Goal: Transaction & Acquisition: Book appointment/travel/reservation

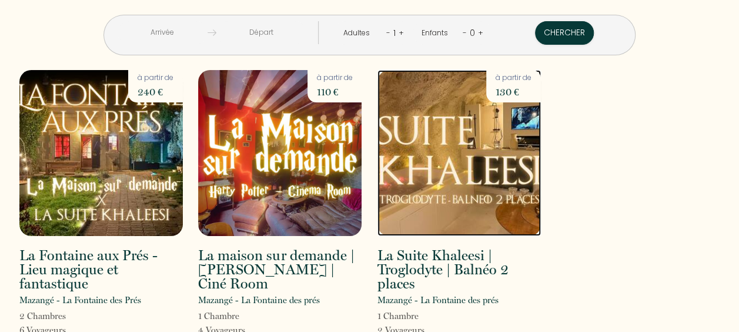
click at [477, 201] on img at bounding box center [458, 153] width 163 height 166
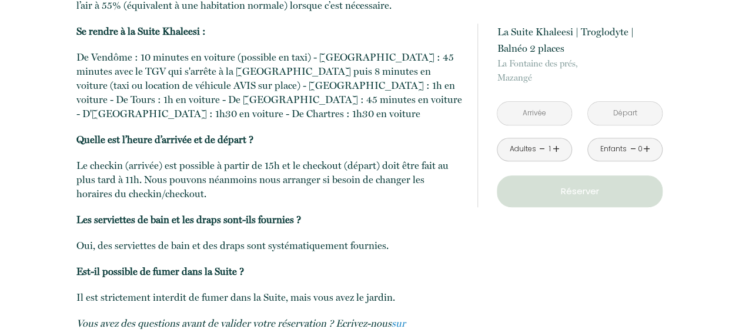
scroll to position [2739, 0]
drag, startPoint x: 532, startPoint y: 116, endPoint x: 535, endPoint y: 109, distance: 7.9
click at [533, 114] on input "text" at bounding box center [534, 113] width 74 height 23
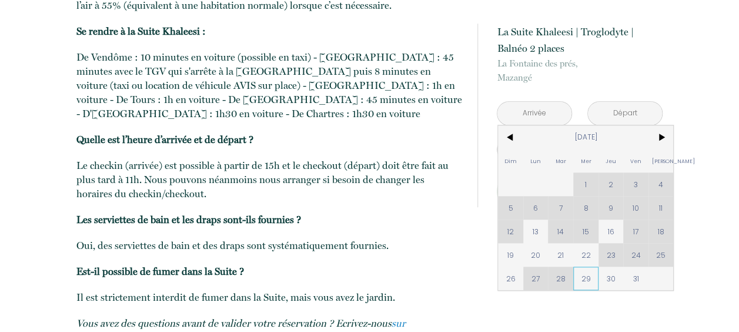
click at [587, 286] on span "29" at bounding box center [585, 278] width 25 height 24
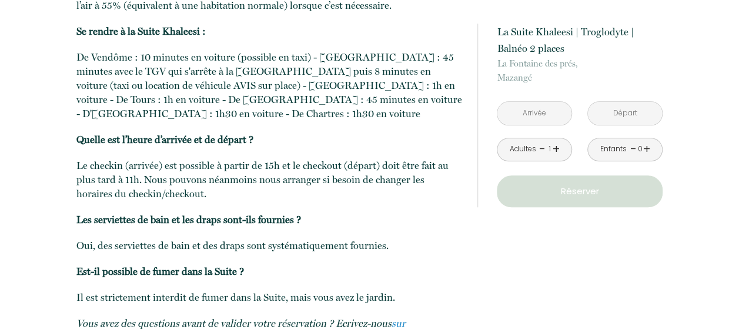
type input "[DATE]"
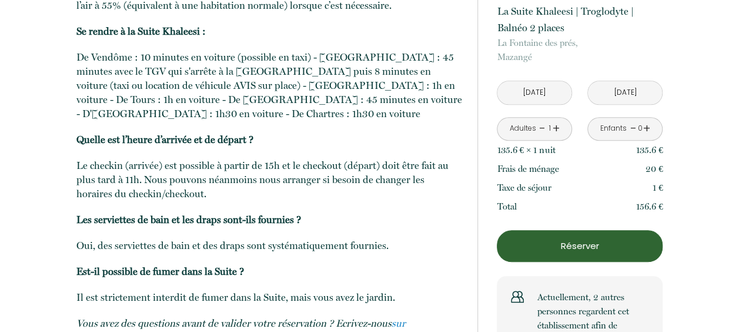
click at [584, 290] on p "Actuellement, 2 autres personnes regardent cet établissement afin de réserver. …" at bounding box center [593, 325] width 112 height 71
click at [623, 81] on input "[DATE]" at bounding box center [625, 92] width 74 height 23
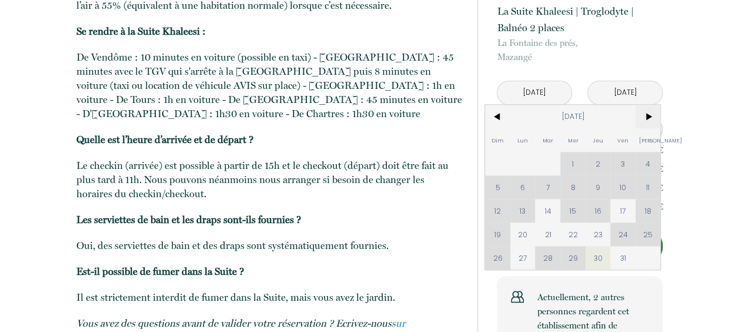
click at [649, 105] on span ">" at bounding box center [648, 117] width 25 height 24
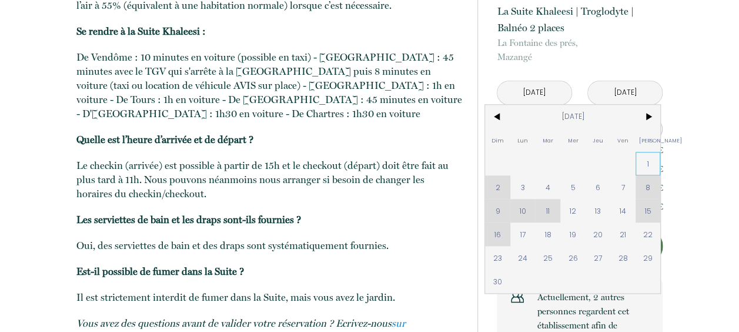
click at [644, 152] on span "1" at bounding box center [648, 164] width 25 height 24
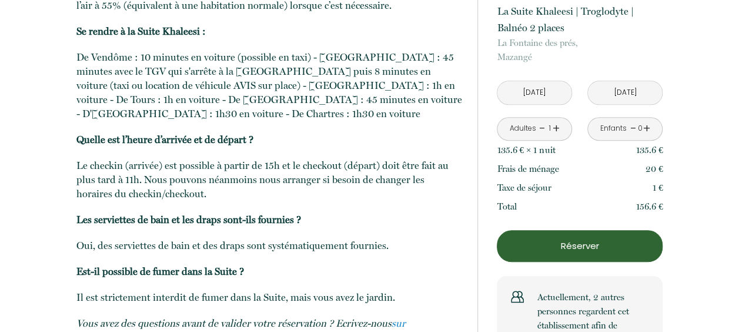
type input "[DATE]"
click at [367, 316] on p "Vous avez des questions avant de valider votre réservation ? Ecrivez-nous sur I…" at bounding box center [269, 330] width 386 height 28
click at [286, 298] on div "A Savoir Caractéristiques de la Suite : La Suite Khaleesi se trouve dans une ca…" at bounding box center [269, 112] width 386 height 571
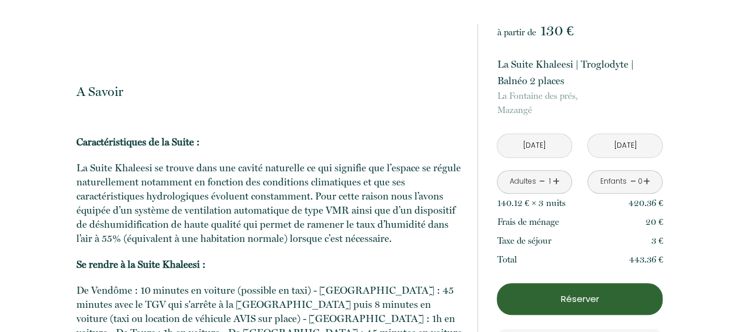
scroll to position [2504, 0]
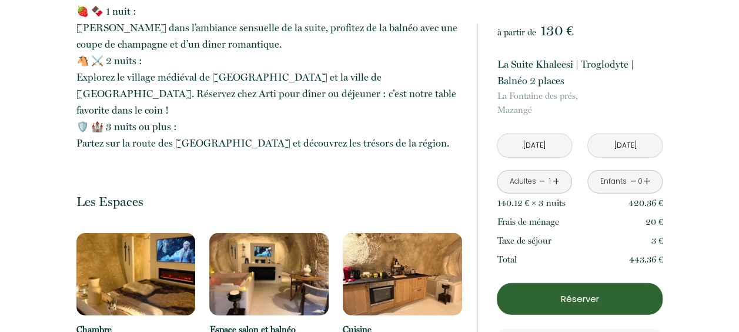
click at [547, 293] on p "Réserver" at bounding box center [580, 299] width 158 height 14
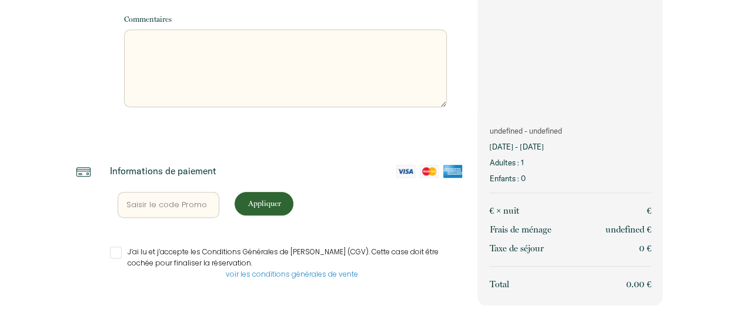
scroll to position [380, 0]
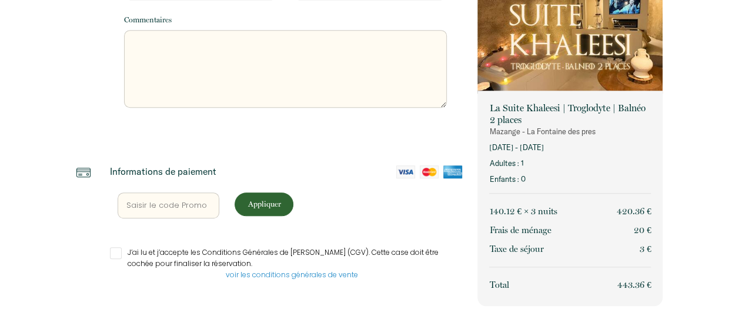
select select "Default select example"
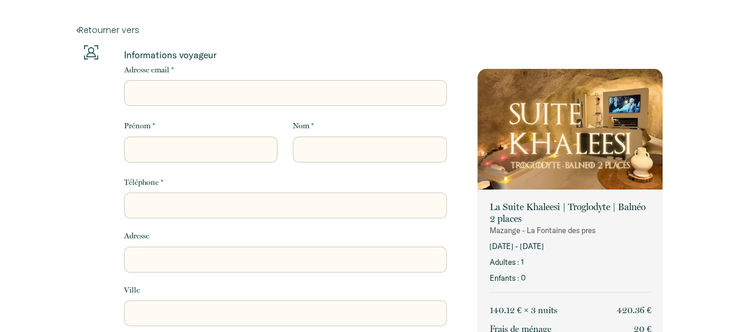
scroll to position [0, 0]
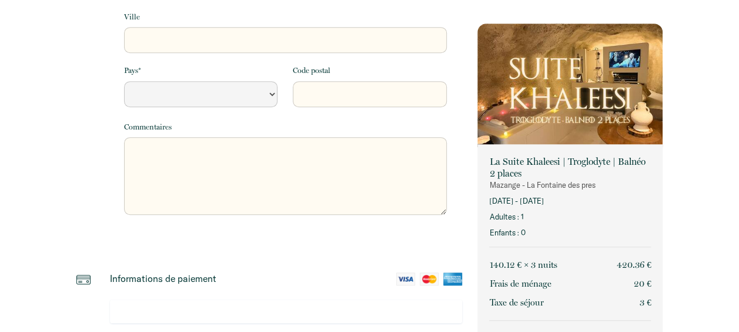
scroll to position [353, 0]
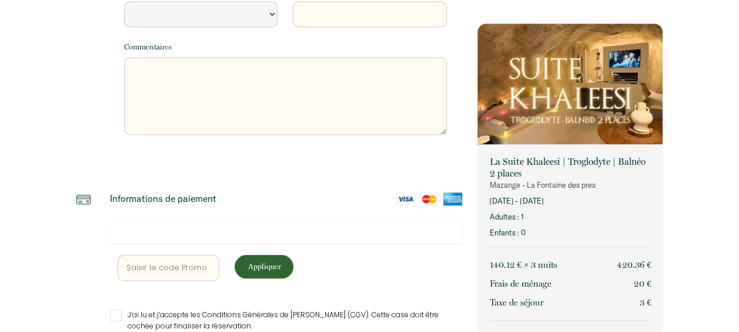
click at [159, 270] on input "text" at bounding box center [169, 268] width 102 height 26
click at [181, 263] on input "text" at bounding box center [169, 268] width 102 height 26
paste input "WELCOME20"
type input "WELCOME20"
select select "Default select example"
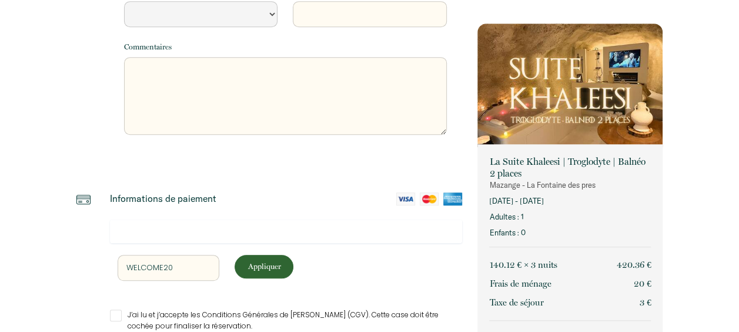
type input "WELCOME20"
click at [245, 266] on p "Appliquer" at bounding box center [264, 265] width 51 height 11
select select "Default select example"
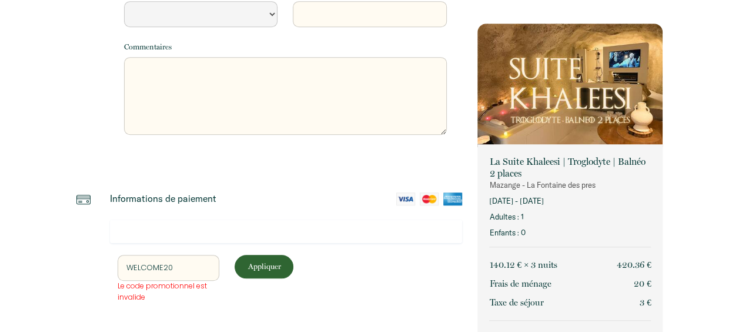
click at [190, 267] on input "WELCOME20" at bounding box center [169, 268] width 102 height 26
click at [173, 275] on input "WELCOME20" at bounding box center [169, 268] width 102 height 26
drag, startPoint x: 161, startPoint y: 269, endPoint x: 116, endPoint y: 269, distance: 44.7
click at [116, 269] on div "WELCOME20 Le code promotionnel est invalide" at bounding box center [169, 279] width 118 height 48
select select "Default select example"
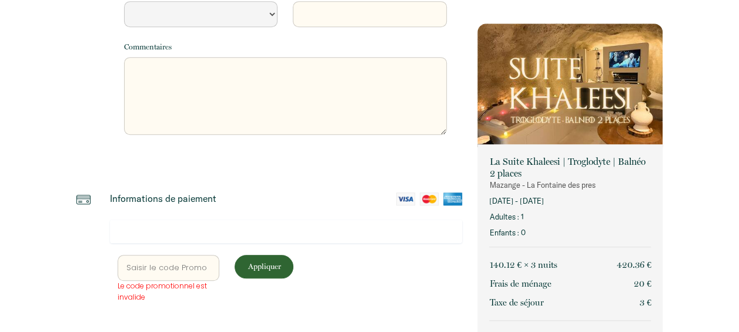
click at [66, 230] on div "Retourner vers Informations voyageur Adresse email * Prénom * Nom * Téléphone *…" at bounding box center [369, 32] width 739 height 770
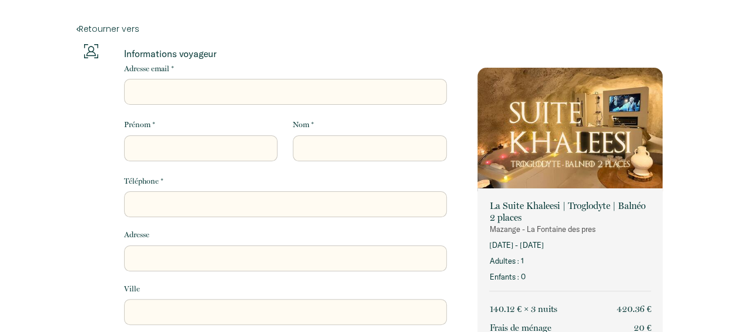
scroll to position [0, 0]
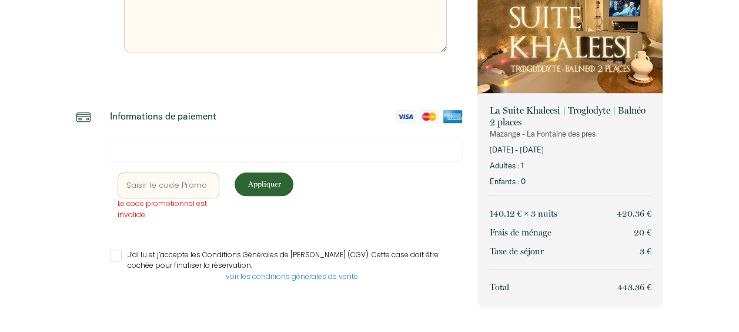
scroll to position [437, 0]
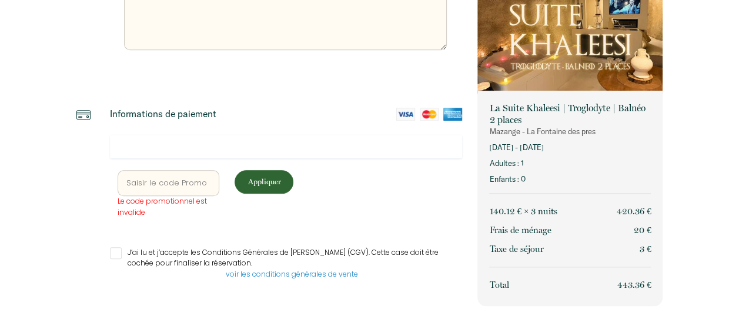
drag, startPoint x: 342, startPoint y: 216, endPoint x: 358, endPoint y: 220, distance: 15.7
click at [342, 215] on div "Le code promotionnel est invalide Appliquer" at bounding box center [286, 194] width 353 height 48
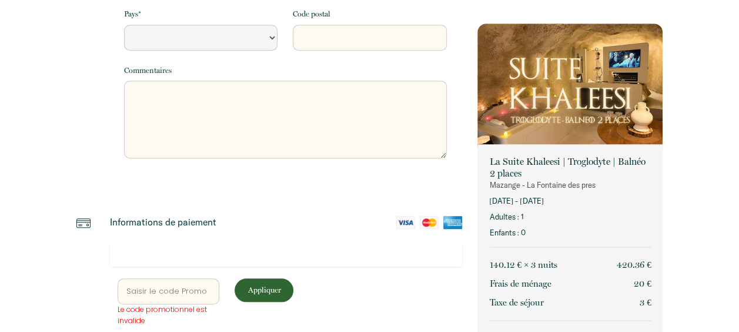
scroll to position [320, 0]
